Goal: Information Seeking & Learning: Learn about a topic

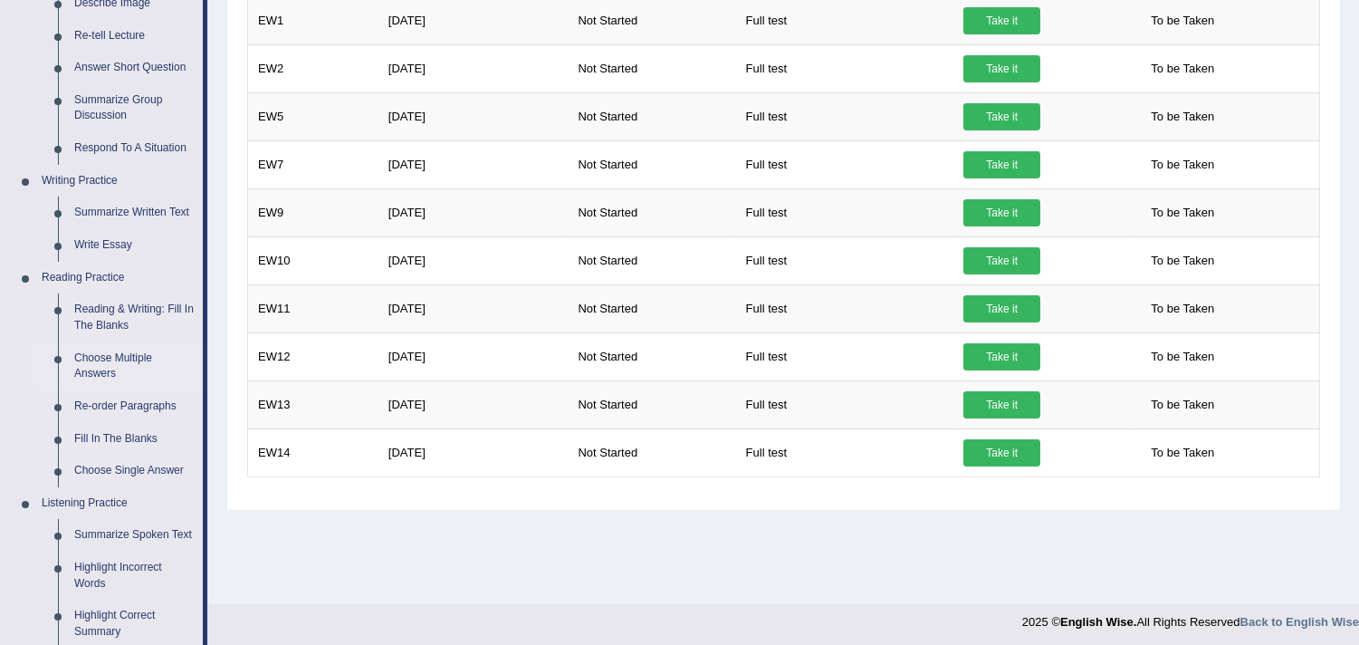
scroll to position [402, 0]
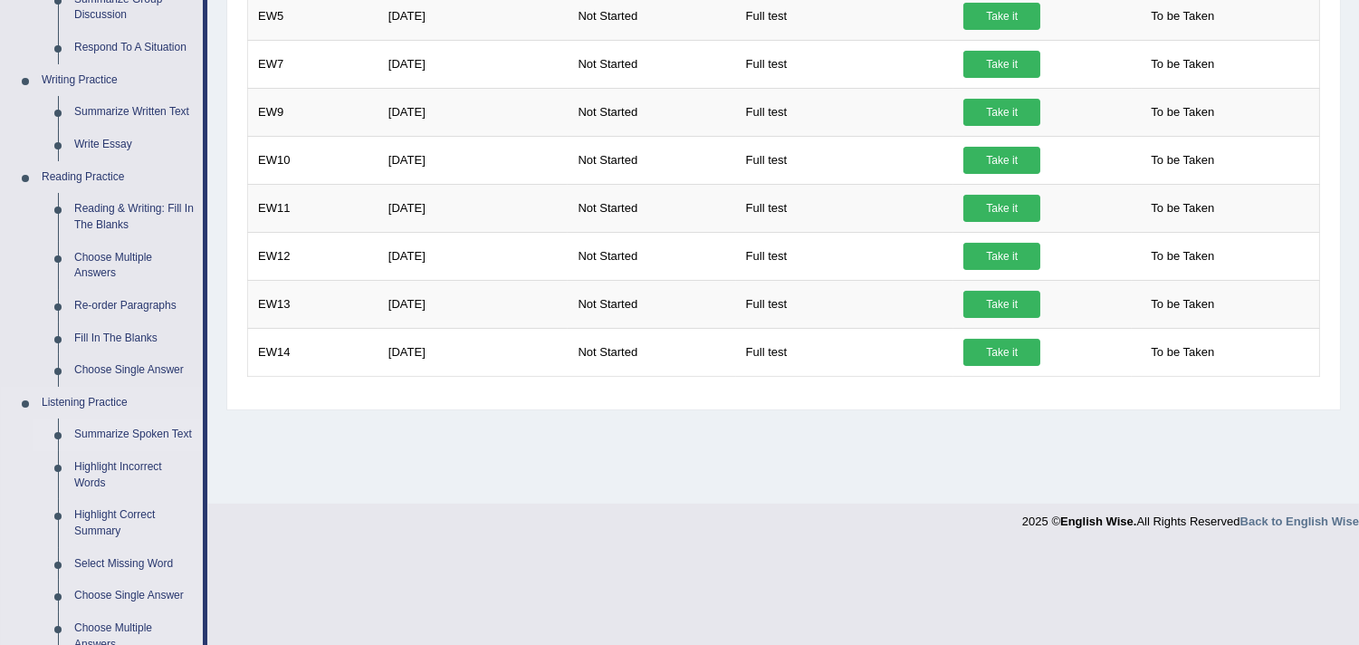
click at [157, 436] on link "Summarize Spoken Text" at bounding box center [134, 434] width 137 height 33
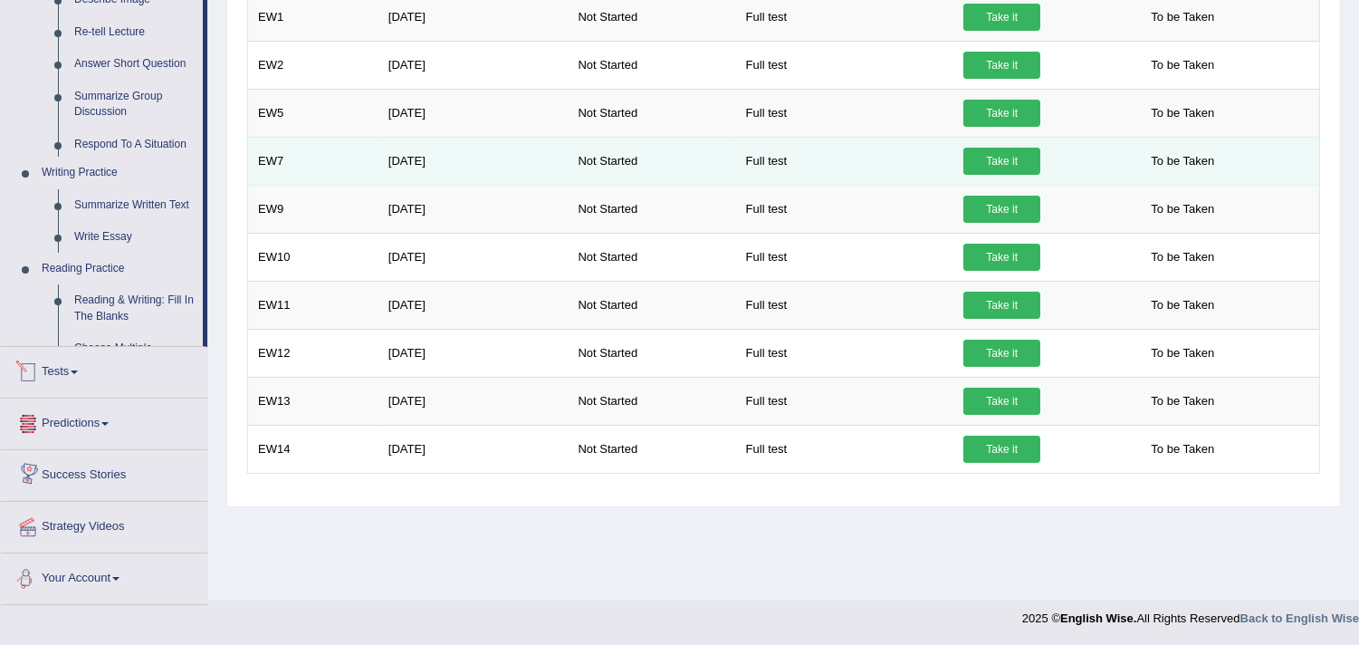
scroll to position [774, 0]
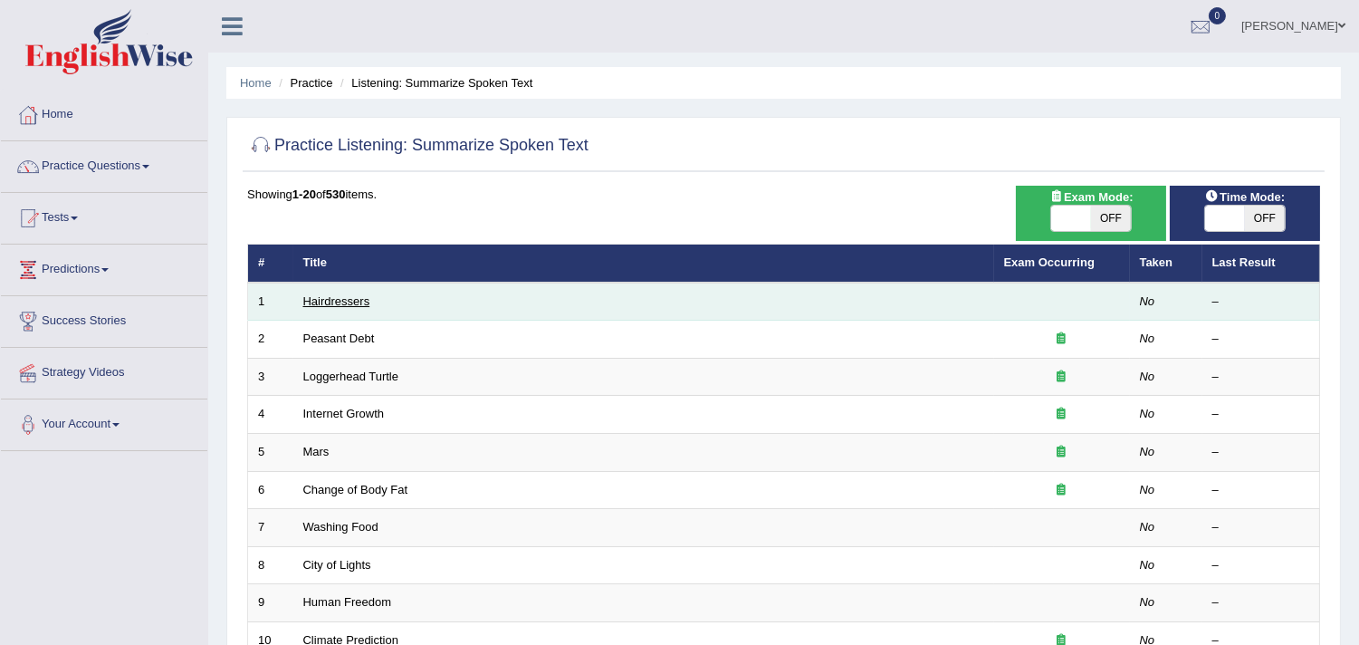
click at [323, 301] on link "Hairdressers" at bounding box center [336, 301] width 67 height 14
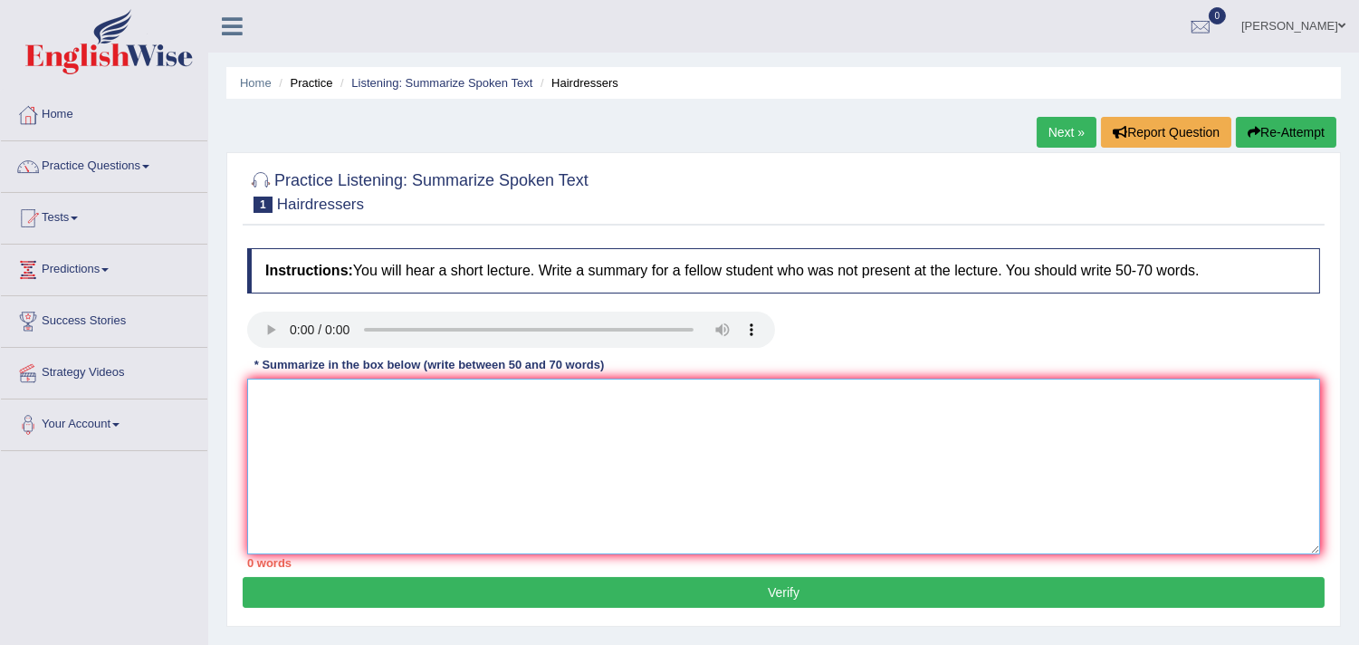
click at [321, 388] on textarea at bounding box center [783, 467] width 1073 height 176
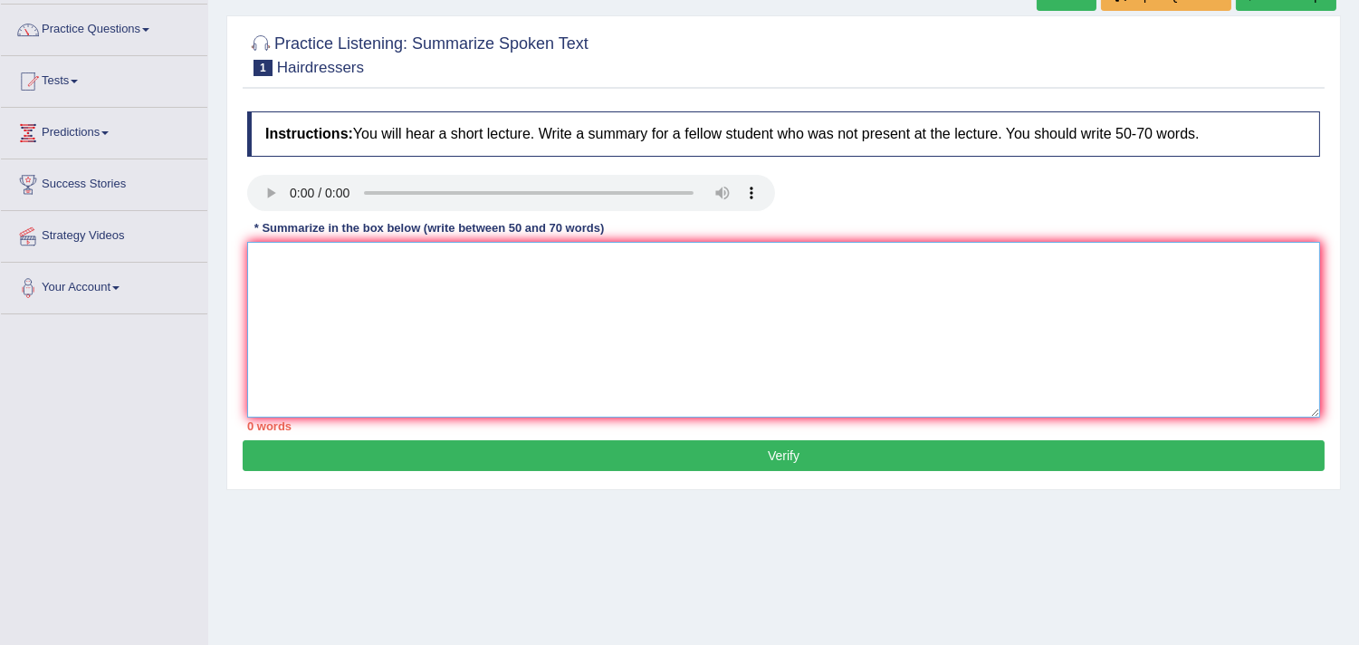
scroll to position [4, 0]
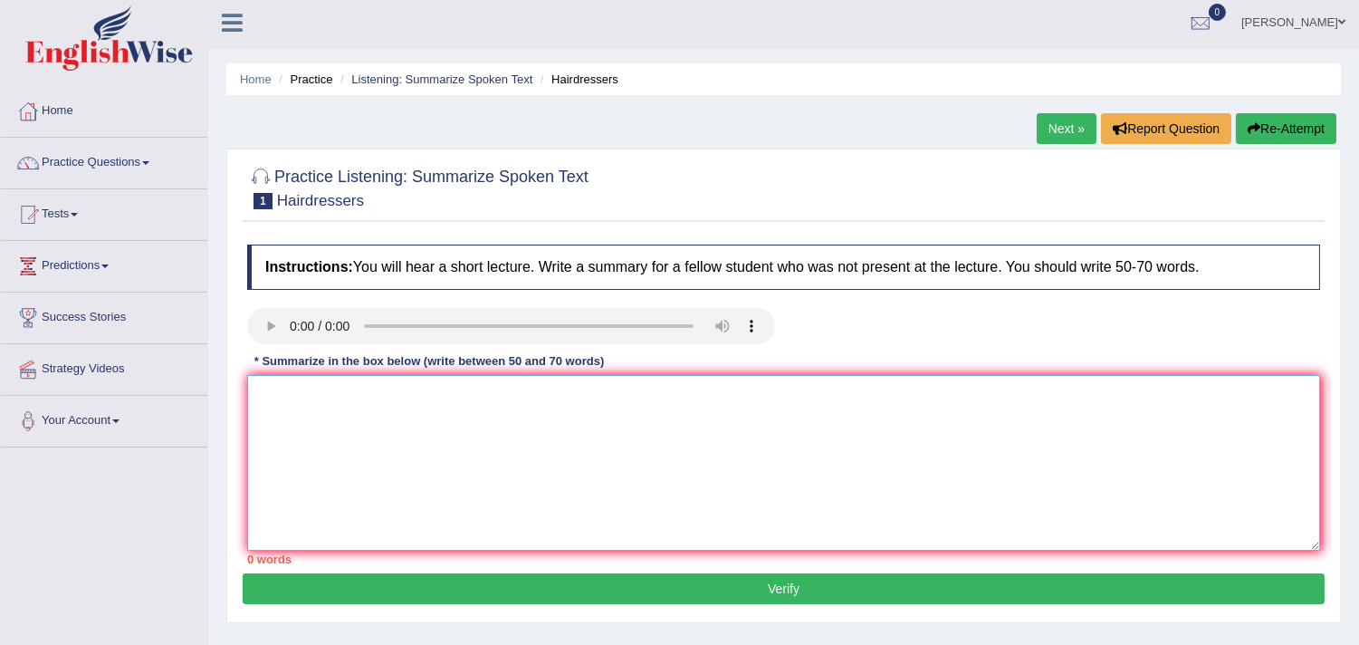
click at [406, 437] on textarea at bounding box center [783, 463] width 1073 height 176
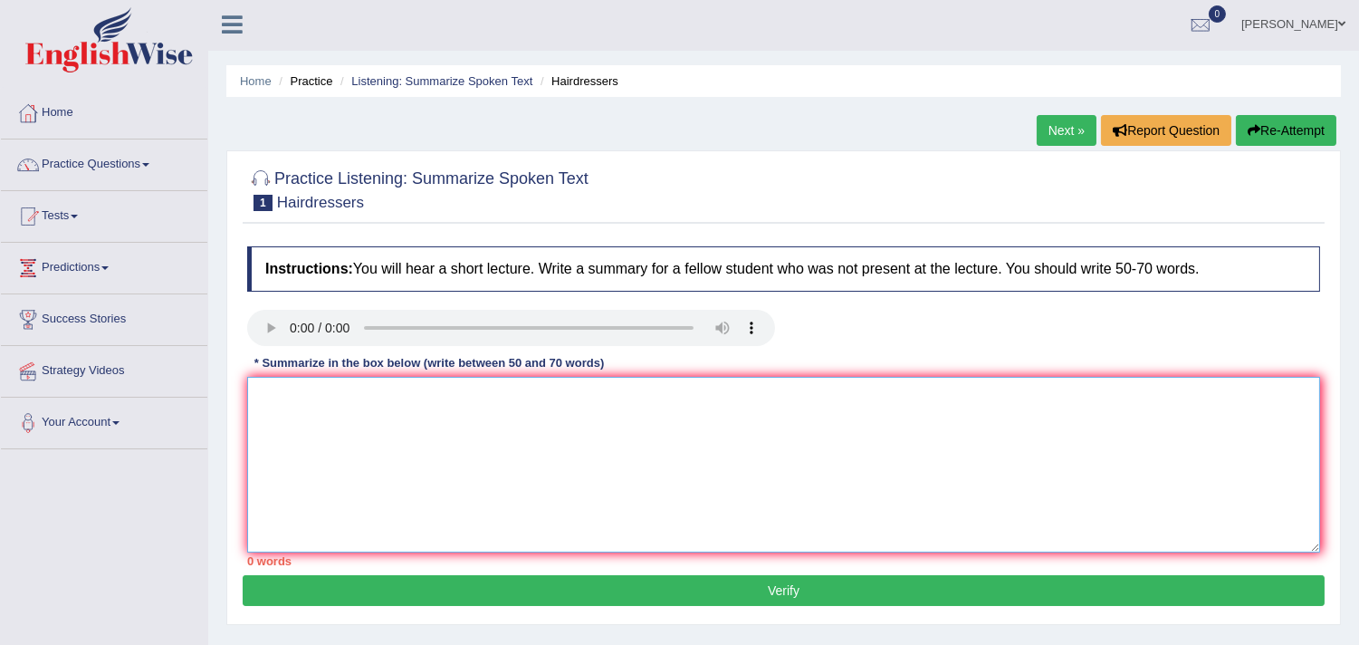
scroll to position [0, 0]
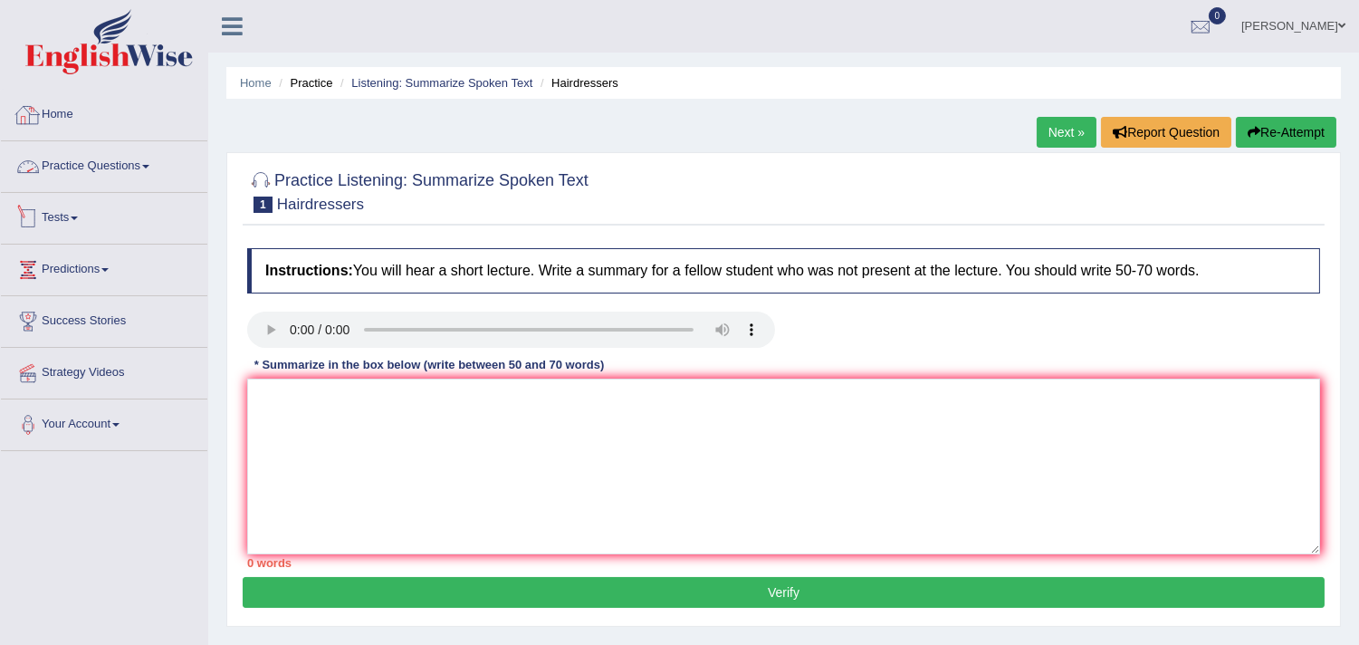
click at [84, 167] on link "Practice Questions" at bounding box center [104, 163] width 206 height 45
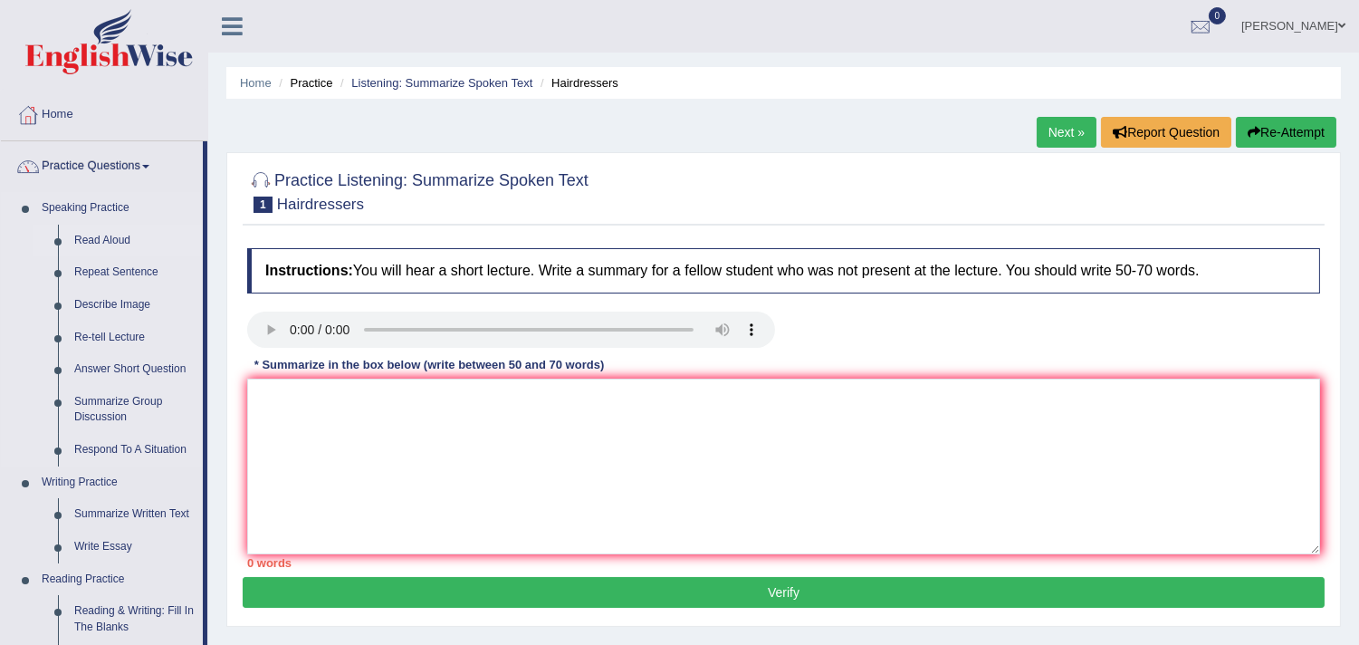
click at [107, 238] on link "Read Aloud" at bounding box center [134, 241] width 137 height 33
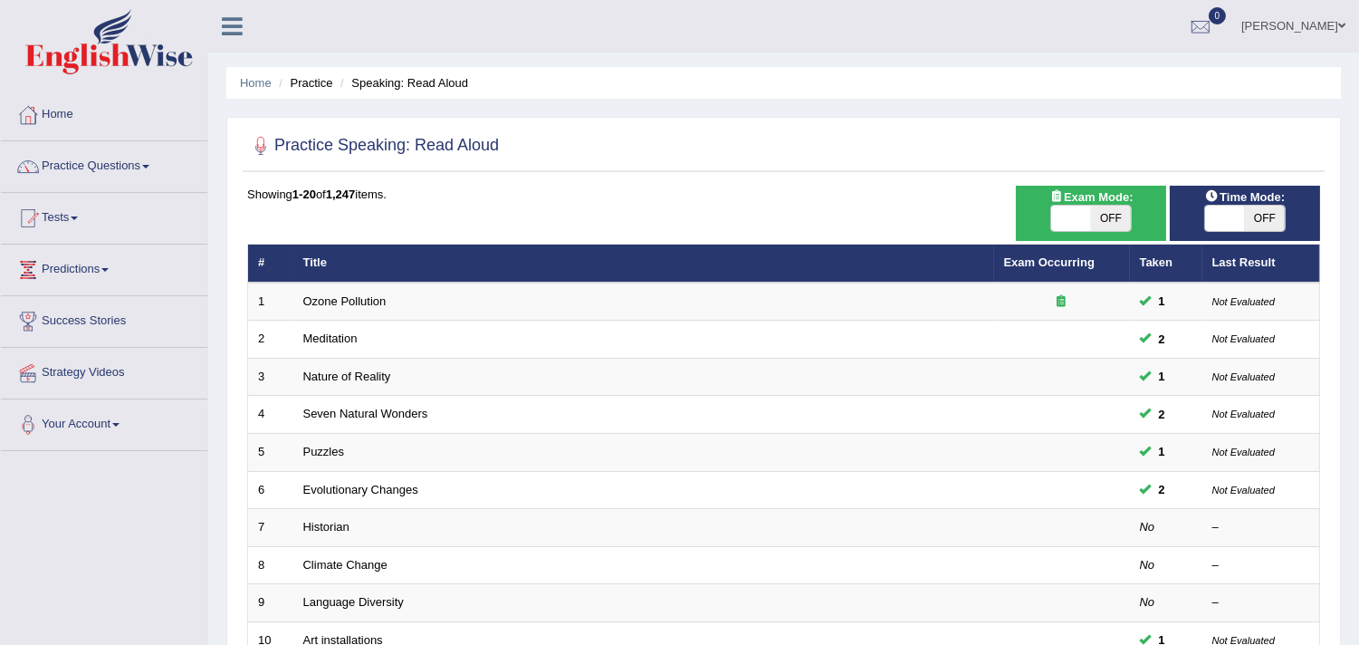
click at [1256, 216] on span "OFF" at bounding box center [1265, 218] width 40 height 25
checkbox input "true"
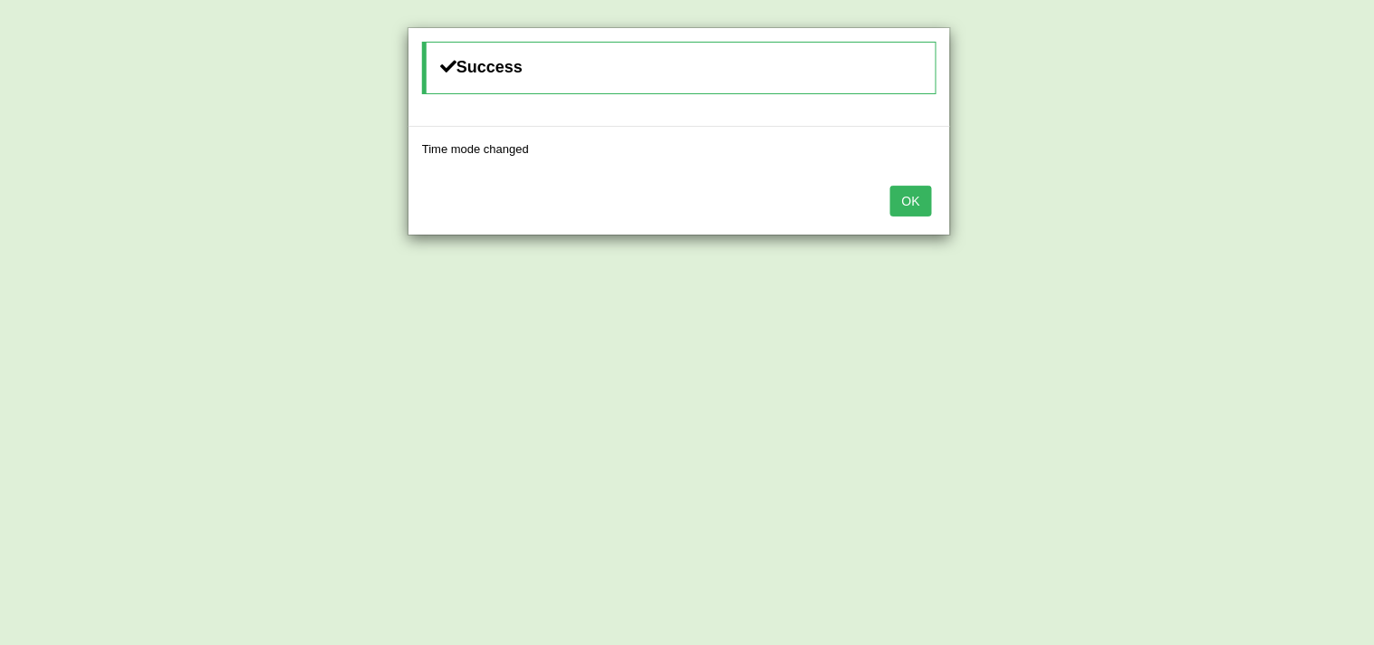
click at [909, 199] on button "OK" at bounding box center [911, 201] width 42 height 31
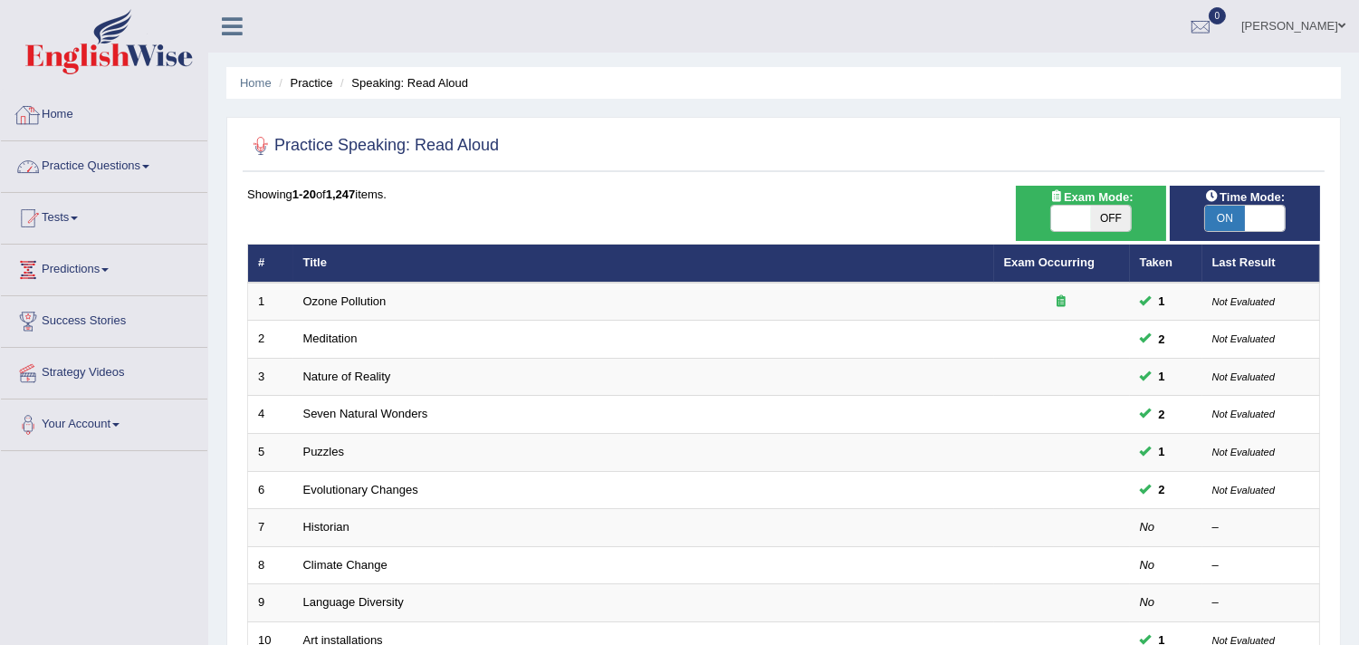
click at [101, 169] on link "Practice Questions" at bounding box center [104, 163] width 206 height 45
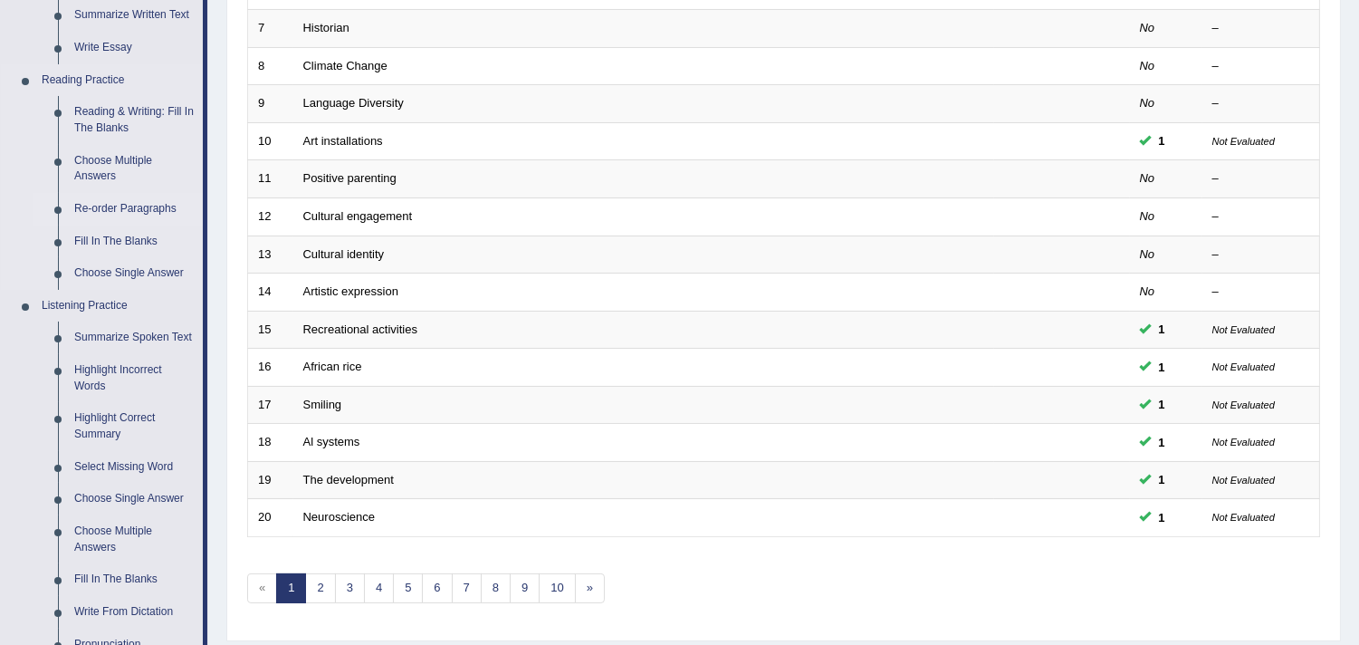
scroll to position [503, 0]
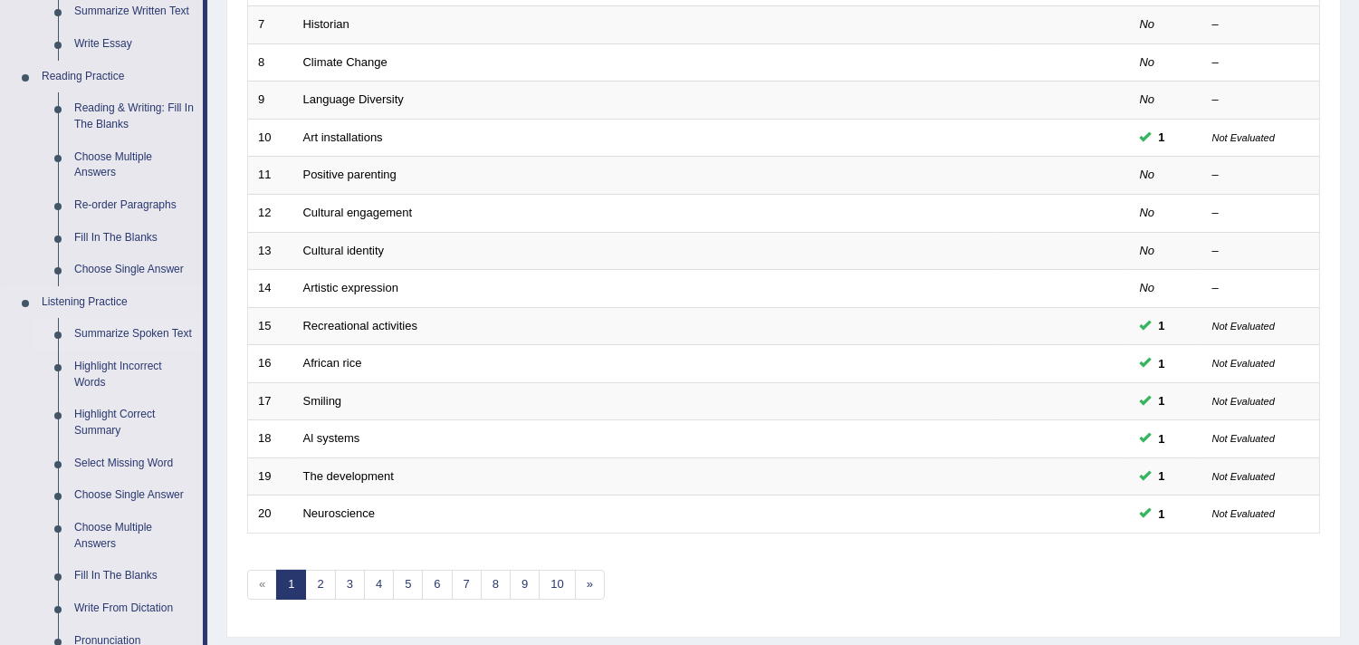
click at [138, 328] on link "Summarize Spoken Text" at bounding box center [134, 334] width 137 height 33
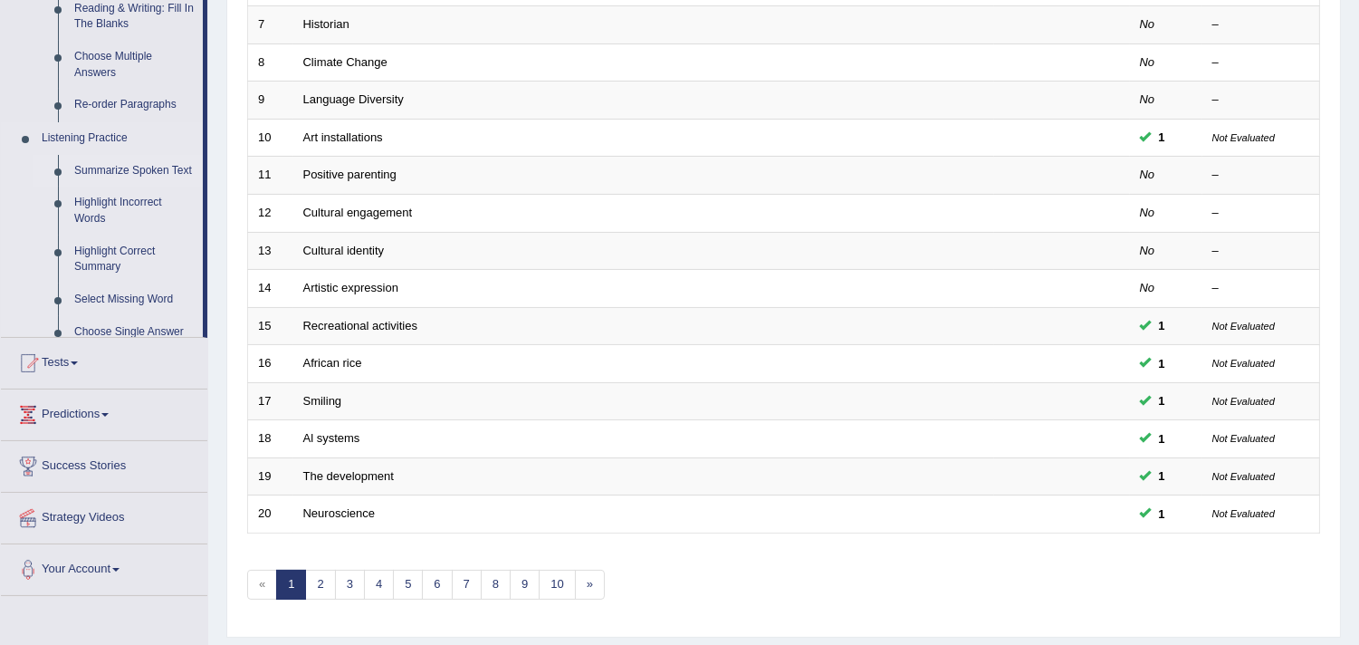
scroll to position [224, 0]
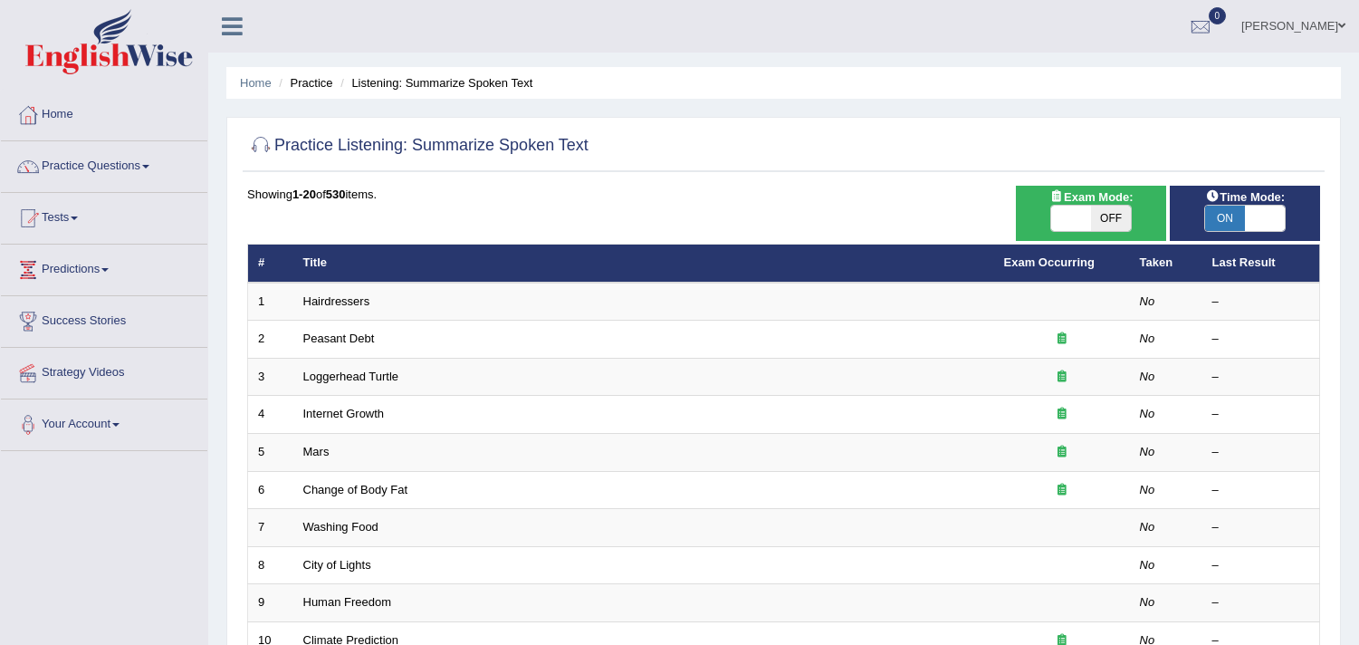
click at [326, 295] on link "Hairdressers" at bounding box center [336, 301] width 67 height 14
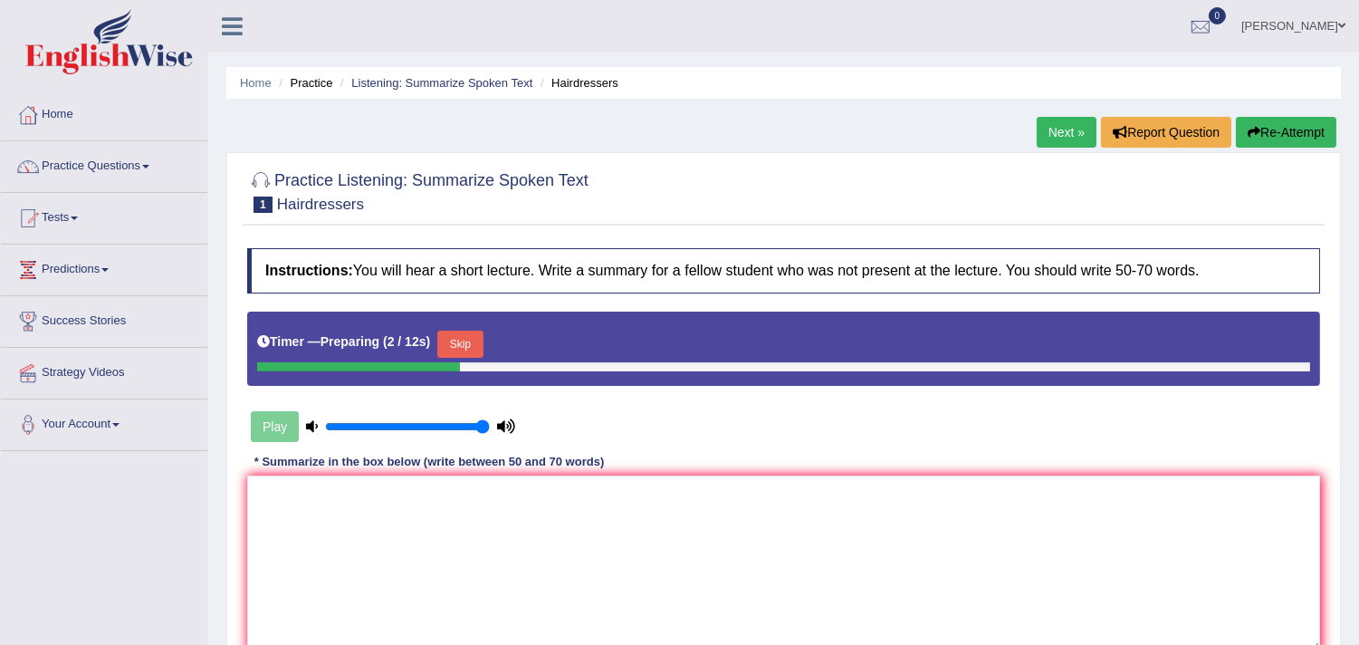
click at [475, 344] on button "Skip" at bounding box center [459, 344] width 45 height 27
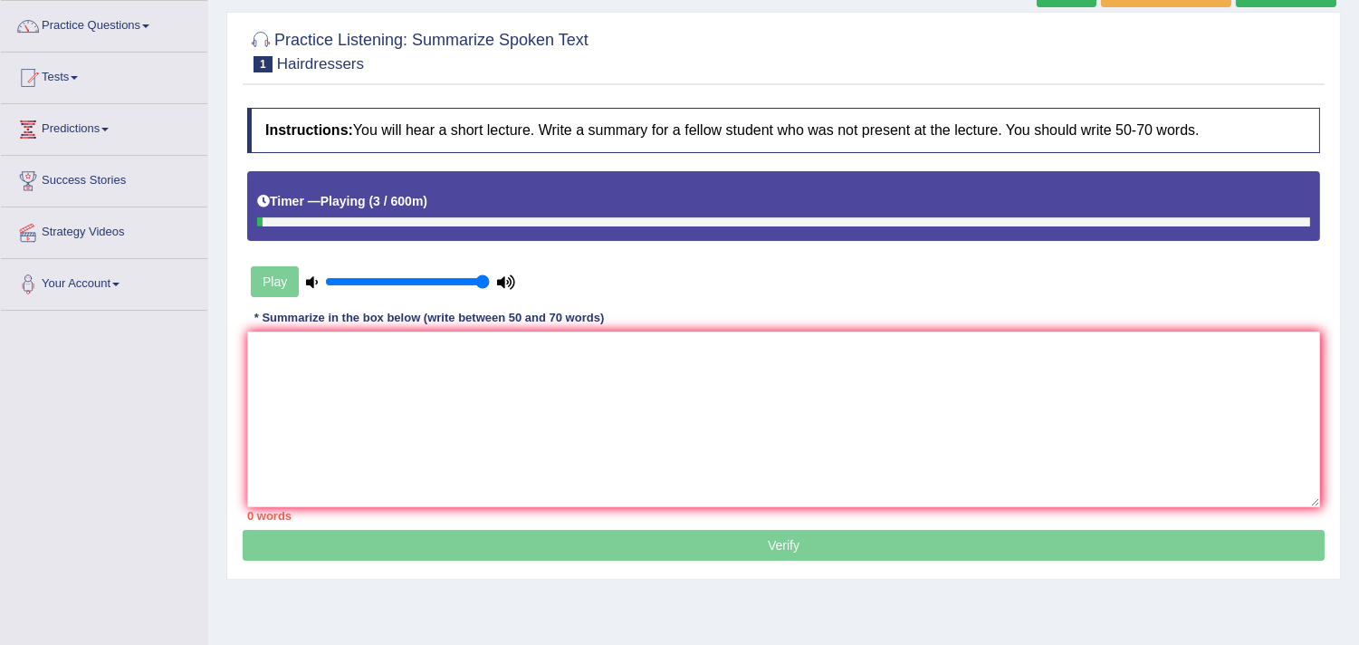
scroll to position [104, 0]
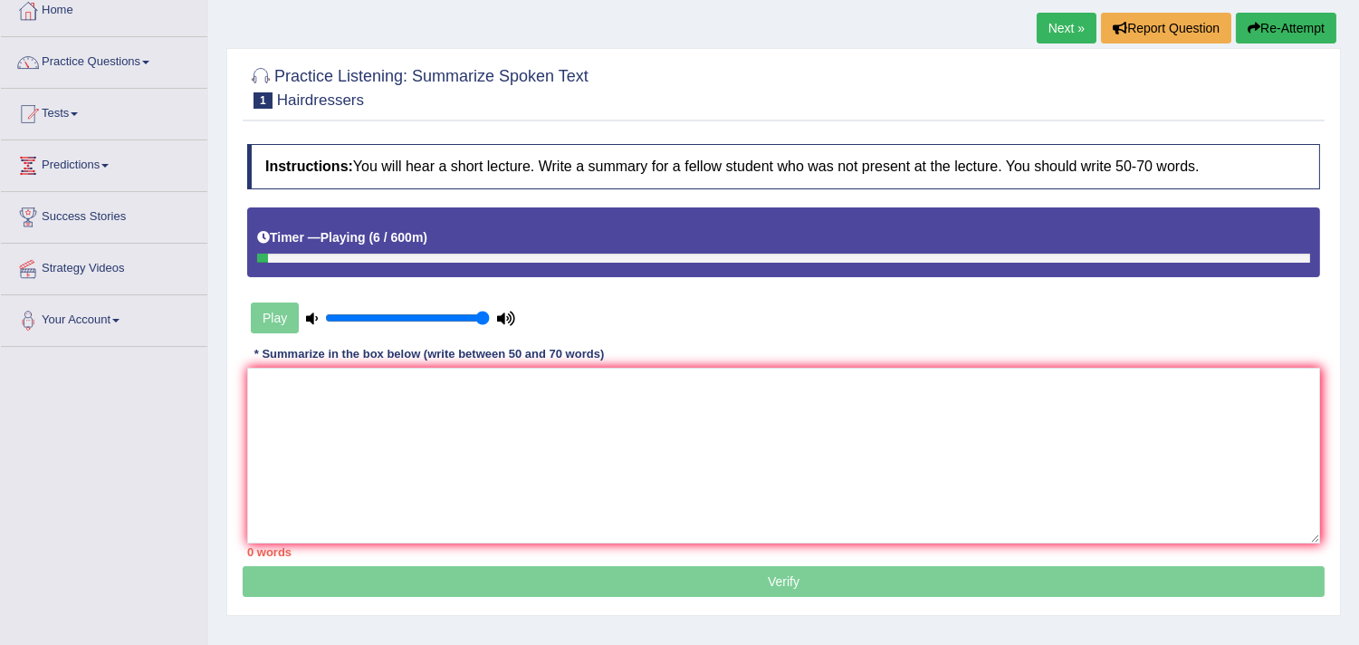
click at [487, 263] on div "Timer — Playing ( 6 / 600m )" at bounding box center [783, 242] width 1073 height 70
click at [487, 255] on div at bounding box center [783, 258] width 1053 height 9
click at [483, 257] on div at bounding box center [783, 258] width 1053 height 9
drag, startPoint x: 483, startPoint y: 257, endPoint x: 493, endPoint y: 328, distance: 71.3
click at [519, 266] on div "Timer — Playing ( 19 / 600m )" at bounding box center [783, 242] width 1073 height 70
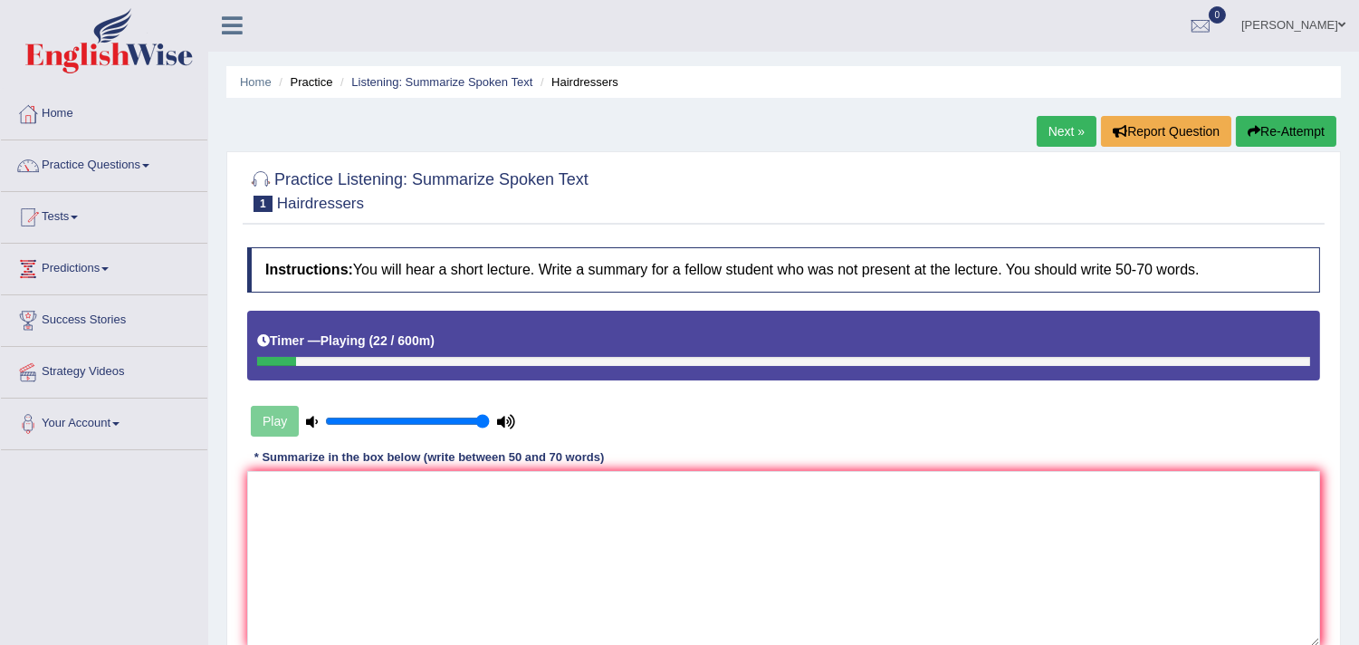
scroll to position [0, 0]
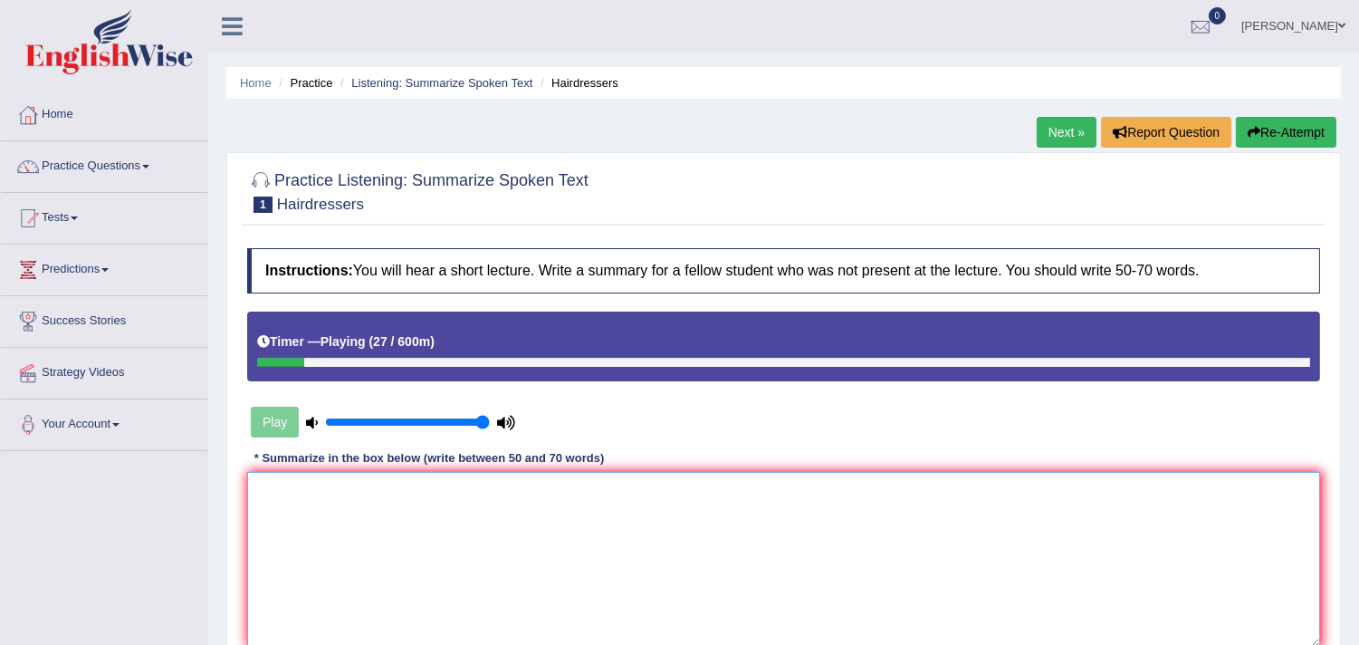
click at [410, 492] on textarea at bounding box center [783, 560] width 1073 height 176
click at [457, 509] on textarea at bounding box center [783, 560] width 1073 height 176
click at [358, 519] on textarea at bounding box center [783, 560] width 1073 height 176
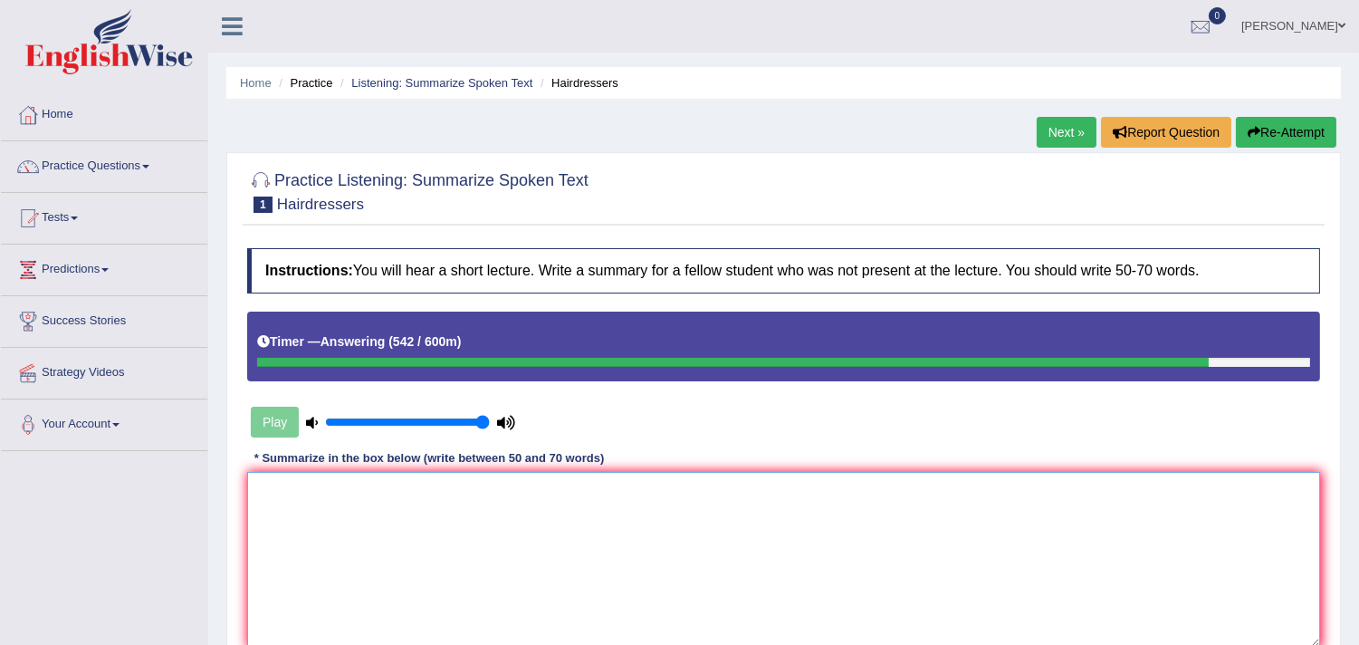
click at [548, 537] on textarea at bounding box center [783, 560] width 1073 height 176
